Goal: Task Accomplishment & Management: Complete application form

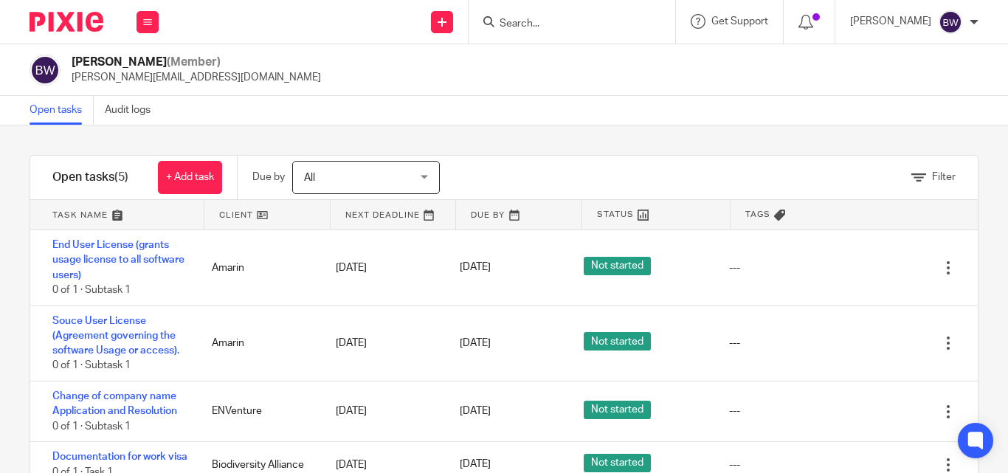
scroll to position [95, 0]
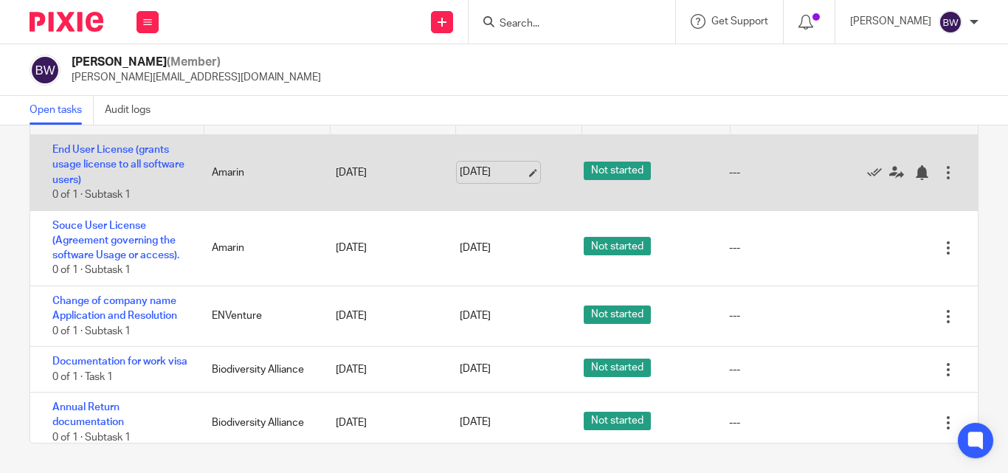
click at [474, 170] on link "[DATE]" at bounding box center [493, 172] width 66 height 15
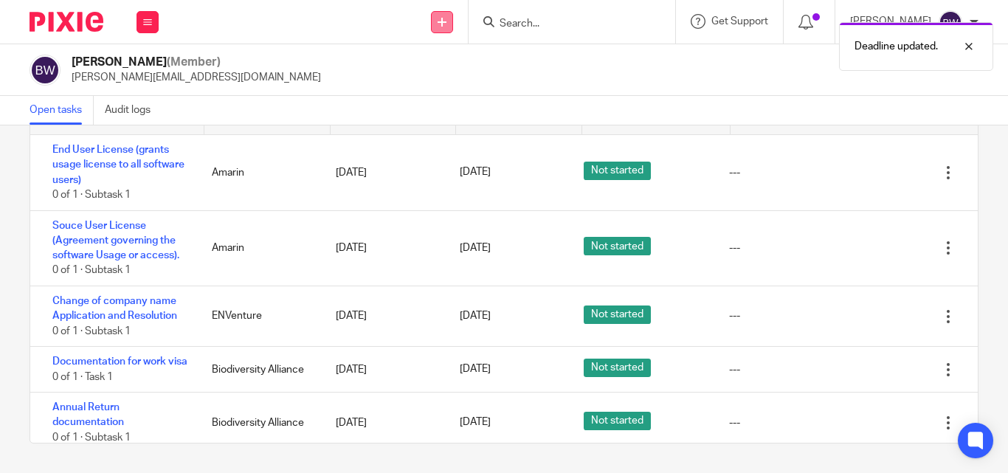
click at [443, 21] on icon at bounding box center [442, 22] width 9 height 9
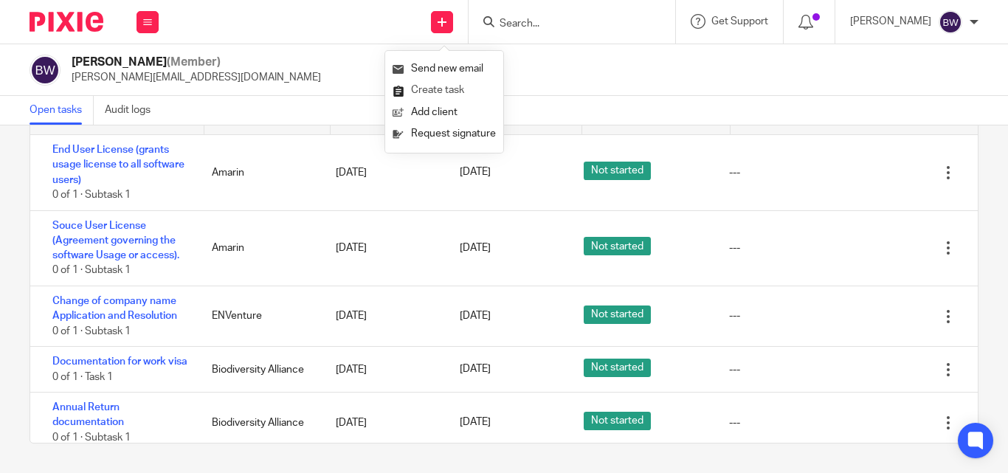
click at [452, 86] on link "Create task" at bounding box center [444, 90] width 103 height 21
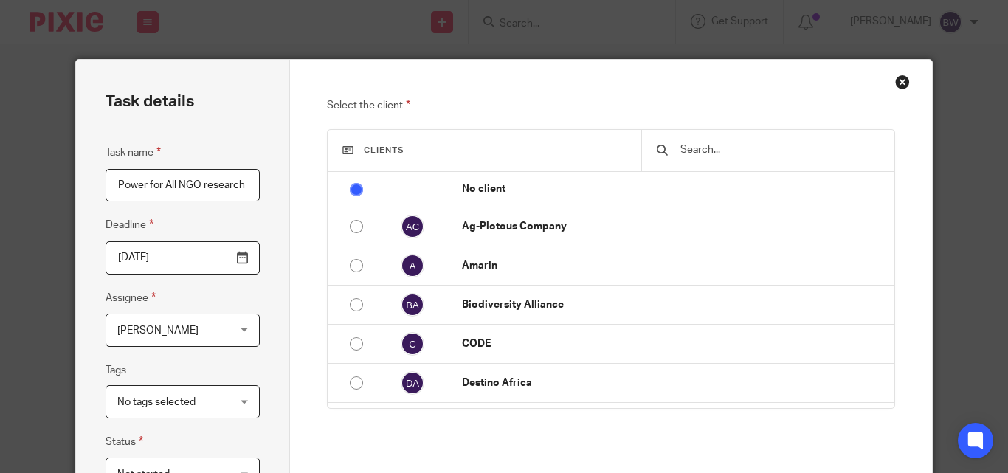
type input "Power for All NGO research"
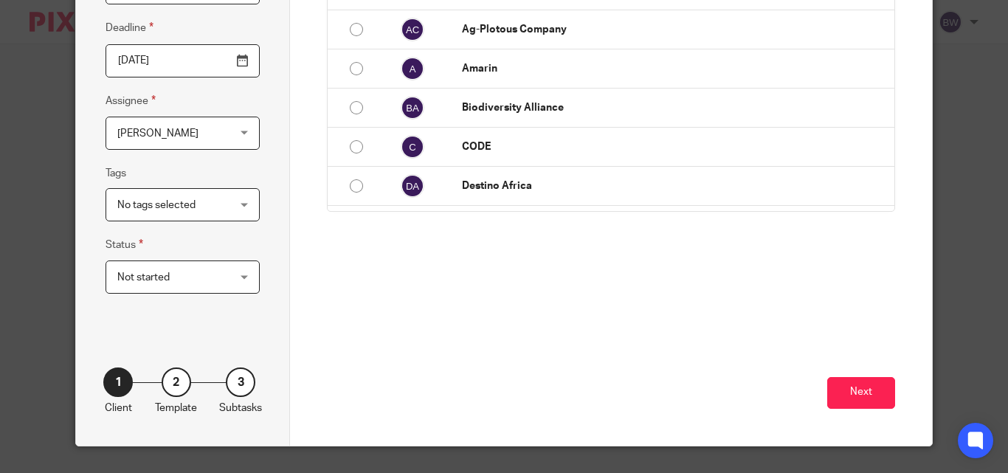
scroll to position [229, 0]
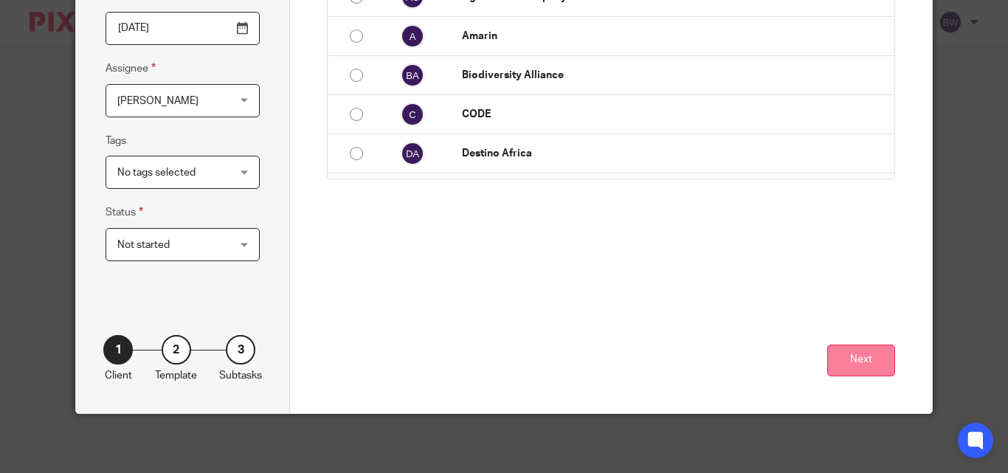
click at [835, 348] on button "Next" at bounding box center [861, 361] width 68 height 32
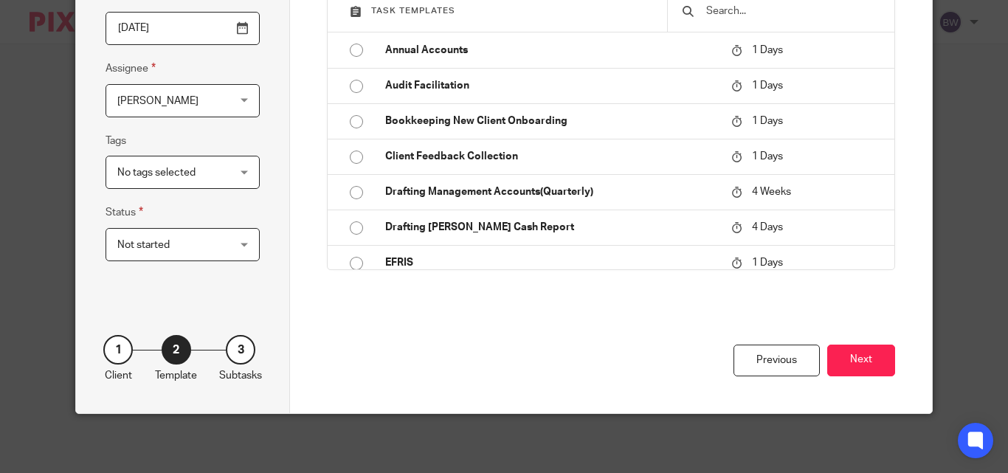
click at [236, 173] on div "No tags selected" at bounding box center [183, 172] width 154 height 33
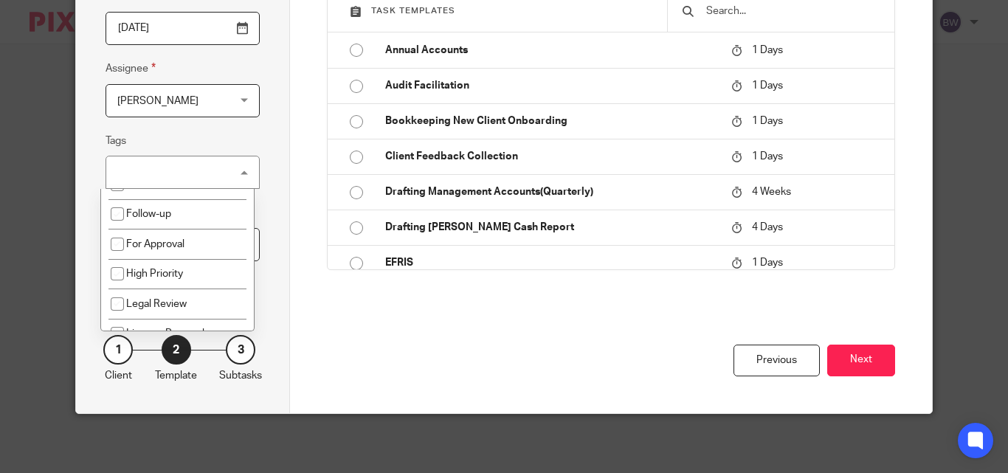
scroll to position [65, 0]
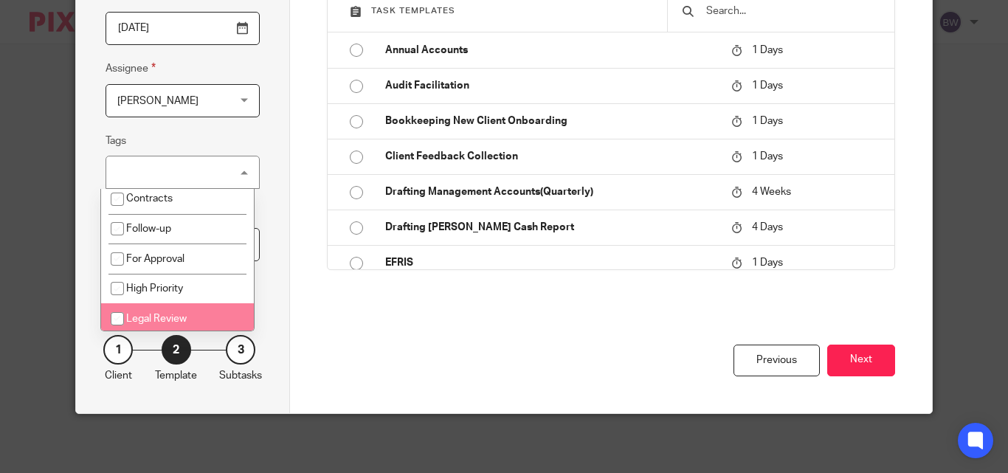
click at [196, 305] on li "Legal Review" at bounding box center [177, 318] width 153 height 30
checkbox input "true"
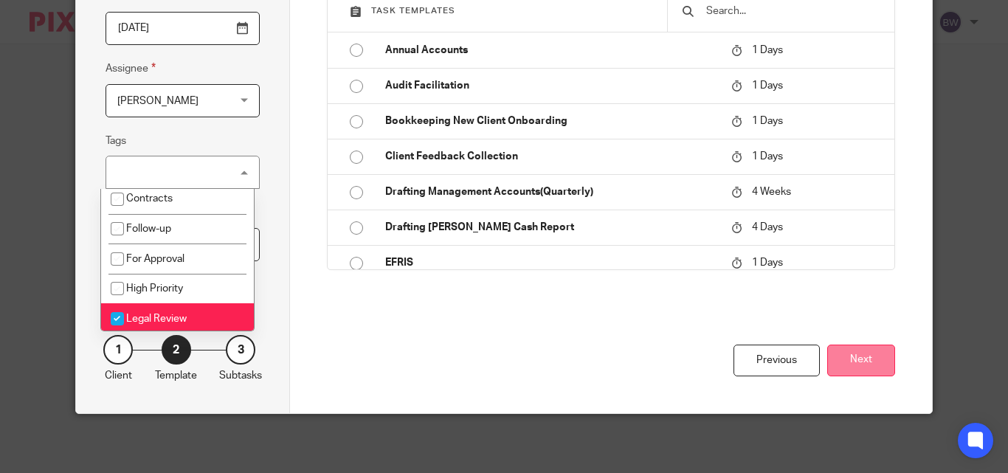
click at [862, 362] on button "Next" at bounding box center [861, 361] width 68 height 32
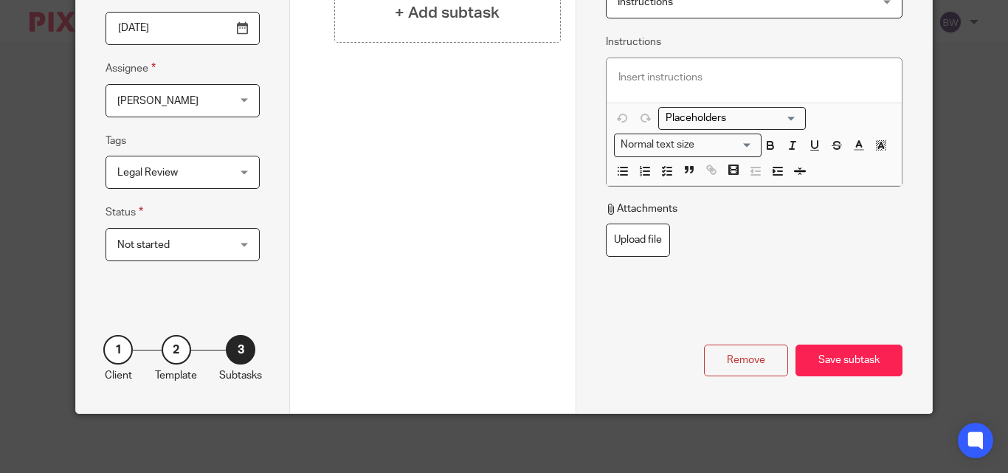
click at [862, 362] on div "Save subtask" at bounding box center [848, 361] width 107 height 32
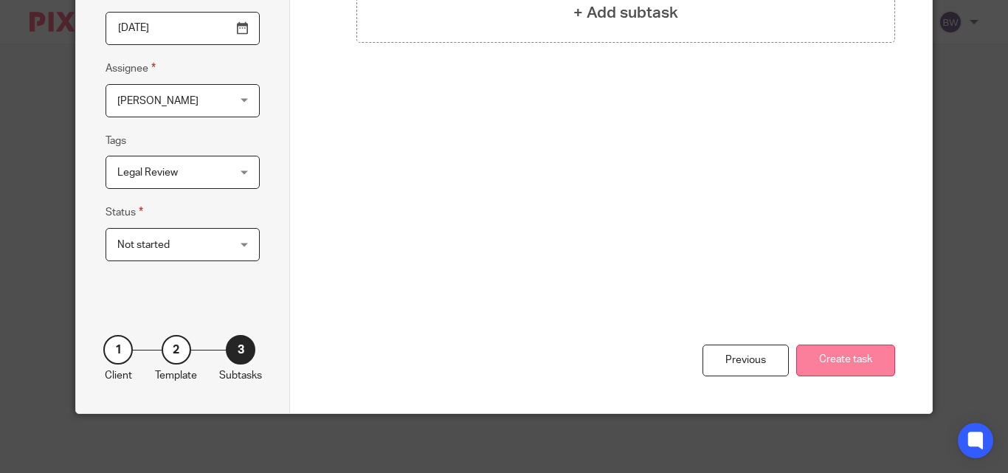
click at [833, 356] on button "Create task" at bounding box center [845, 361] width 99 height 32
